Goal: Navigation & Orientation: Find specific page/section

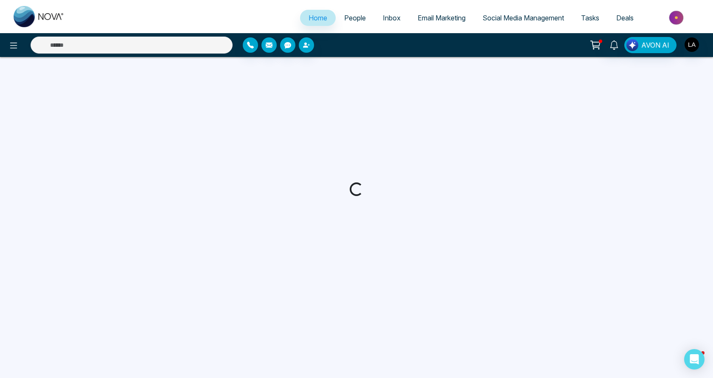
select select "*"
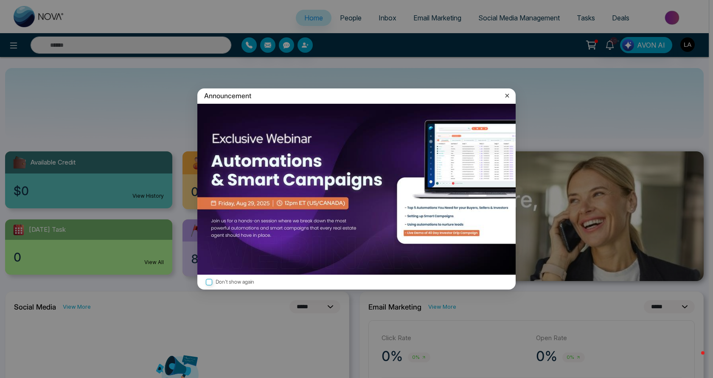
click at [505, 99] on icon at bounding box center [507, 95] width 8 height 8
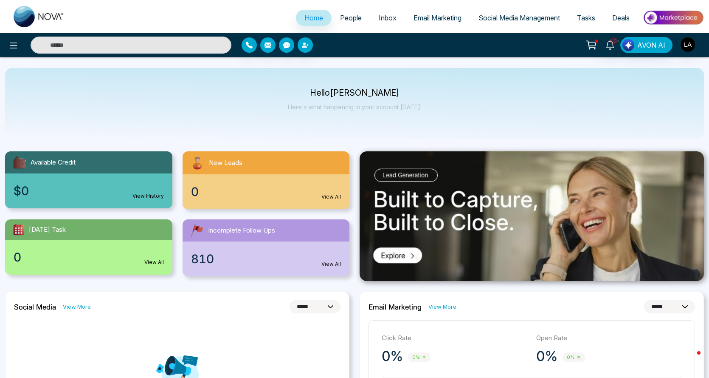
click at [351, 21] on span "People" at bounding box center [351, 18] width 22 height 8
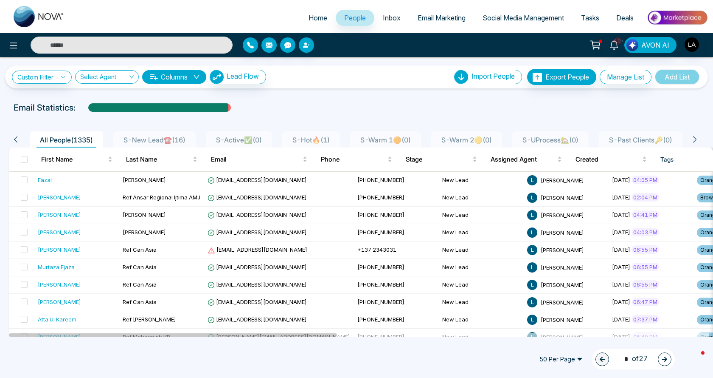
click at [698, 141] on icon at bounding box center [695, 139] width 8 height 8
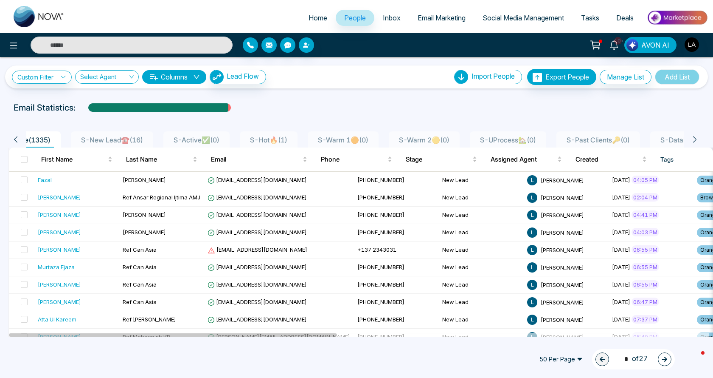
click at [698, 141] on icon at bounding box center [695, 139] width 8 height 8
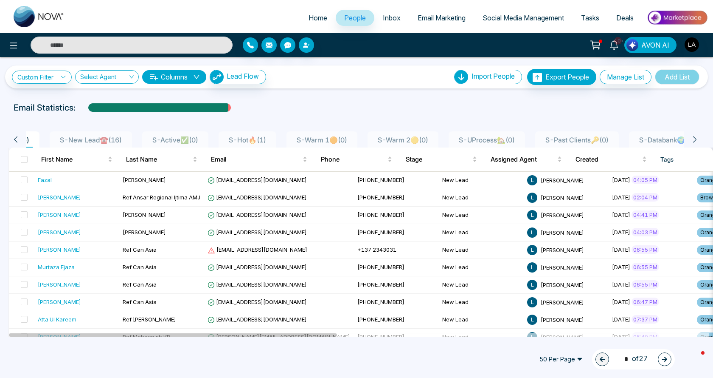
click at [698, 141] on icon at bounding box center [695, 139] width 8 height 8
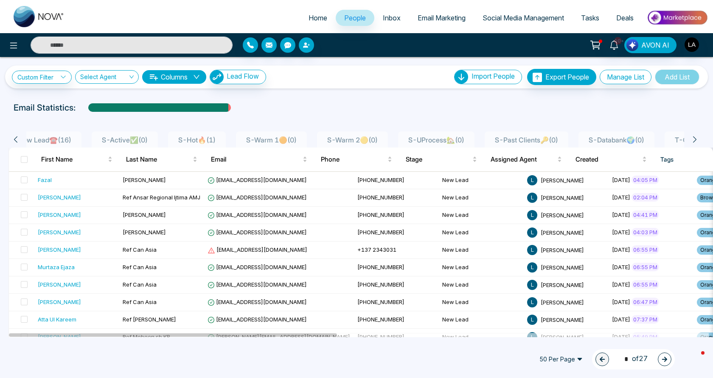
click at [698, 141] on icon at bounding box center [695, 139] width 8 height 8
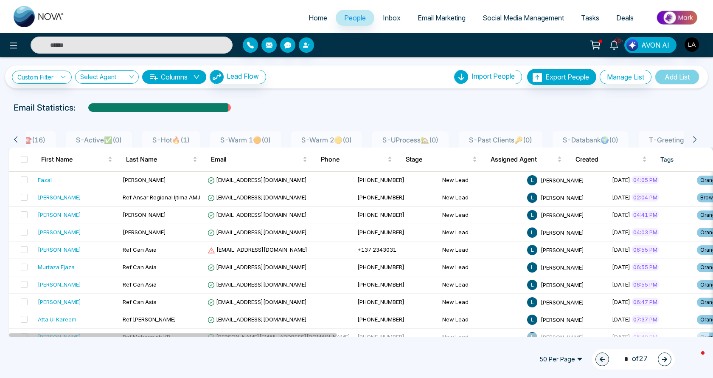
click at [698, 141] on icon at bounding box center [695, 139] width 8 height 8
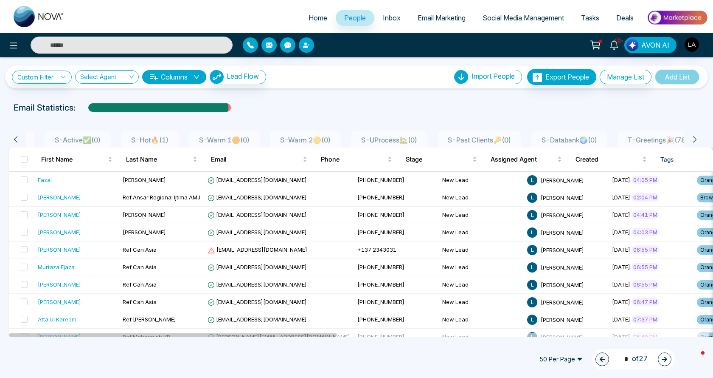
click at [698, 141] on icon at bounding box center [695, 139] width 8 height 8
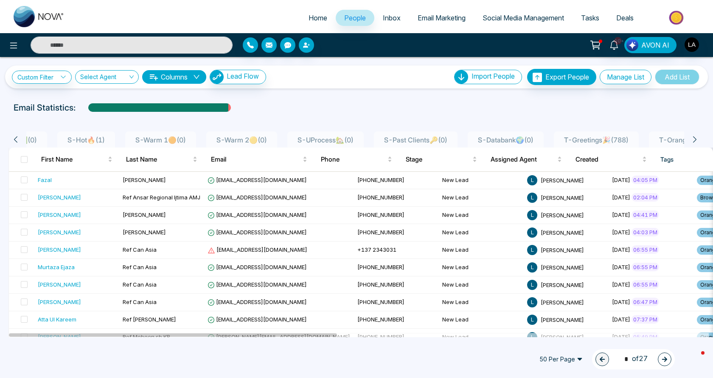
click at [698, 141] on icon at bounding box center [695, 139] width 8 height 8
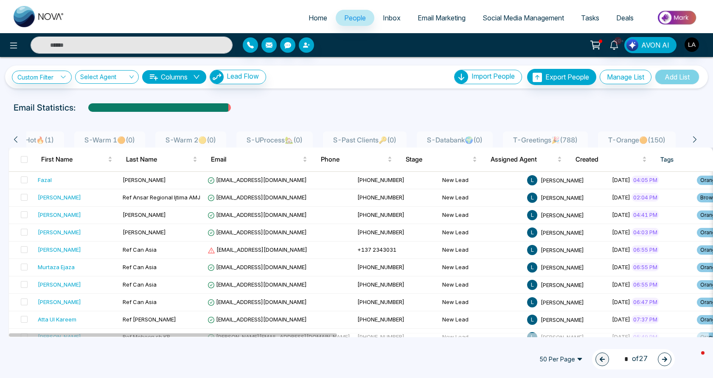
click at [698, 141] on icon at bounding box center [695, 139] width 8 height 8
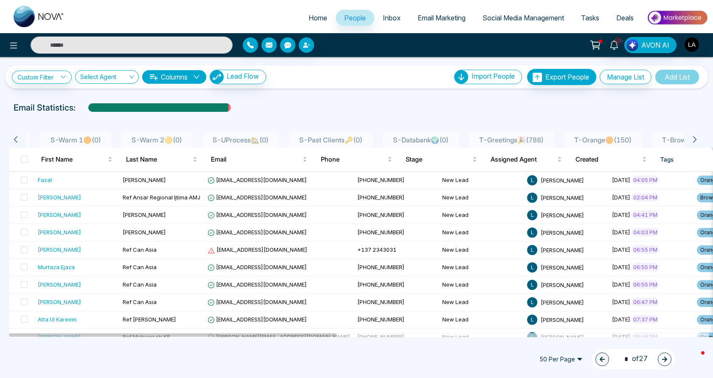
click at [698, 141] on icon at bounding box center [695, 139] width 8 height 8
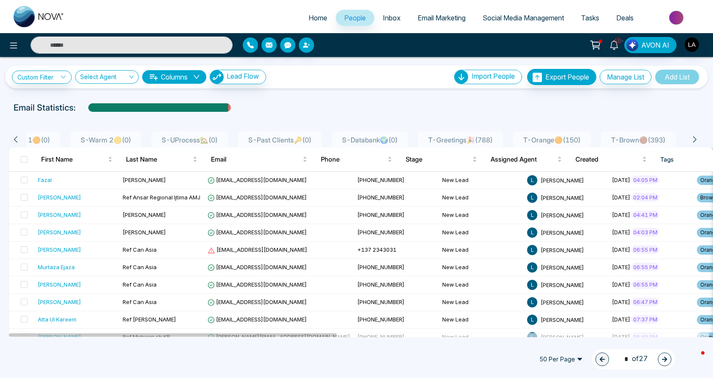
click at [698, 141] on icon at bounding box center [695, 139] width 8 height 8
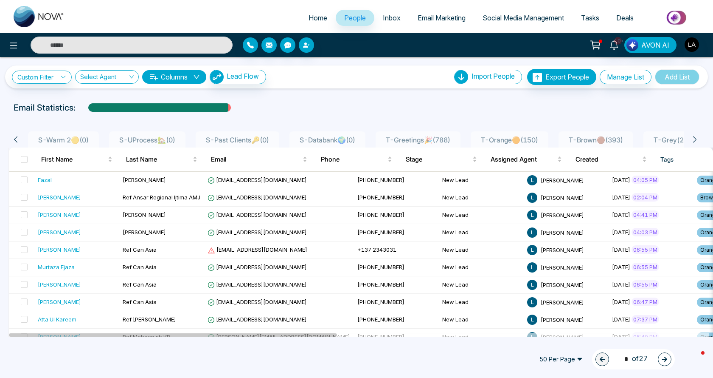
click at [698, 141] on icon at bounding box center [695, 139] width 8 height 8
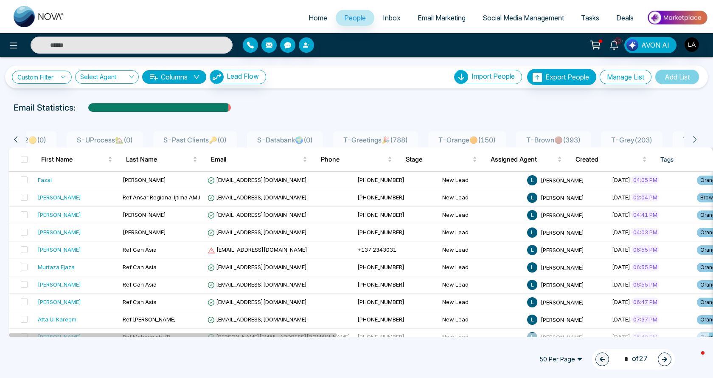
click at [698, 141] on icon at bounding box center [695, 139] width 8 height 8
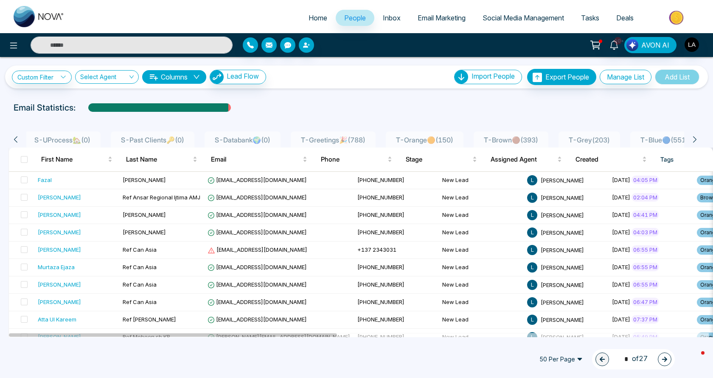
click at [698, 141] on icon at bounding box center [695, 139] width 8 height 8
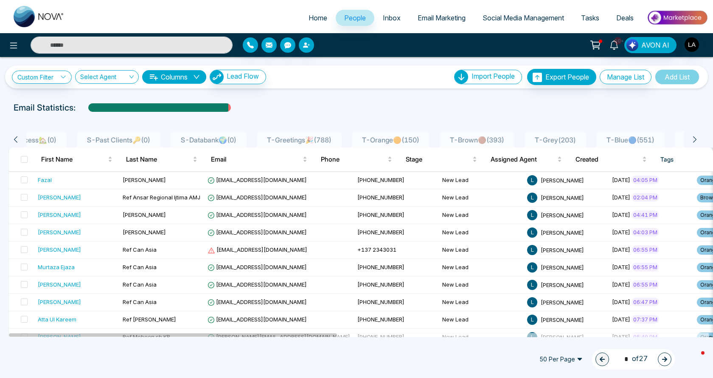
click at [698, 141] on icon at bounding box center [695, 139] width 8 height 8
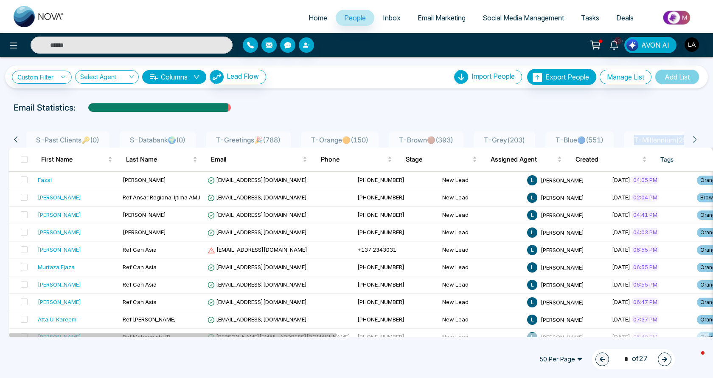
click at [698, 141] on icon at bounding box center [695, 139] width 8 height 8
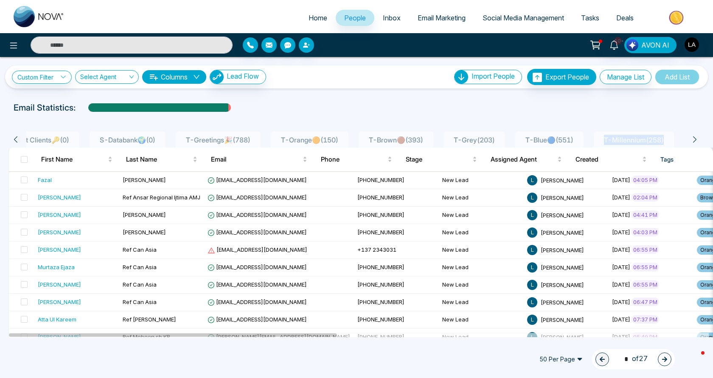
click at [698, 141] on icon at bounding box center [695, 139] width 8 height 8
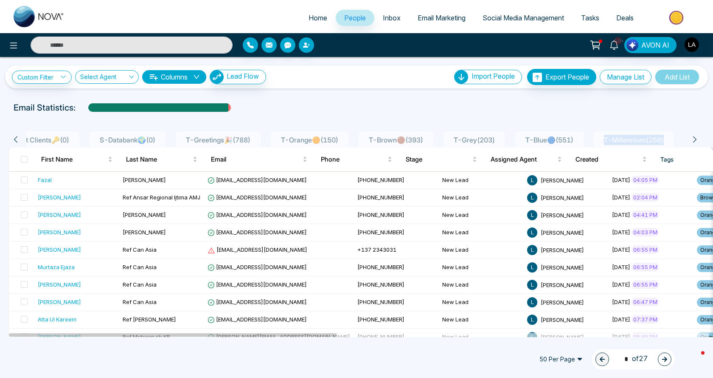
click at [620, 127] on div "All People ( 1335 ) S-New Lead☎️ ( 16 ) S-Active✅ ( 0 ) S-Hot🔥 ( 1 ) S-Warm 1🟠 …" at bounding box center [356, 137] width 707 height 22
